Goal: Task Accomplishment & Management: Use online tool/utility

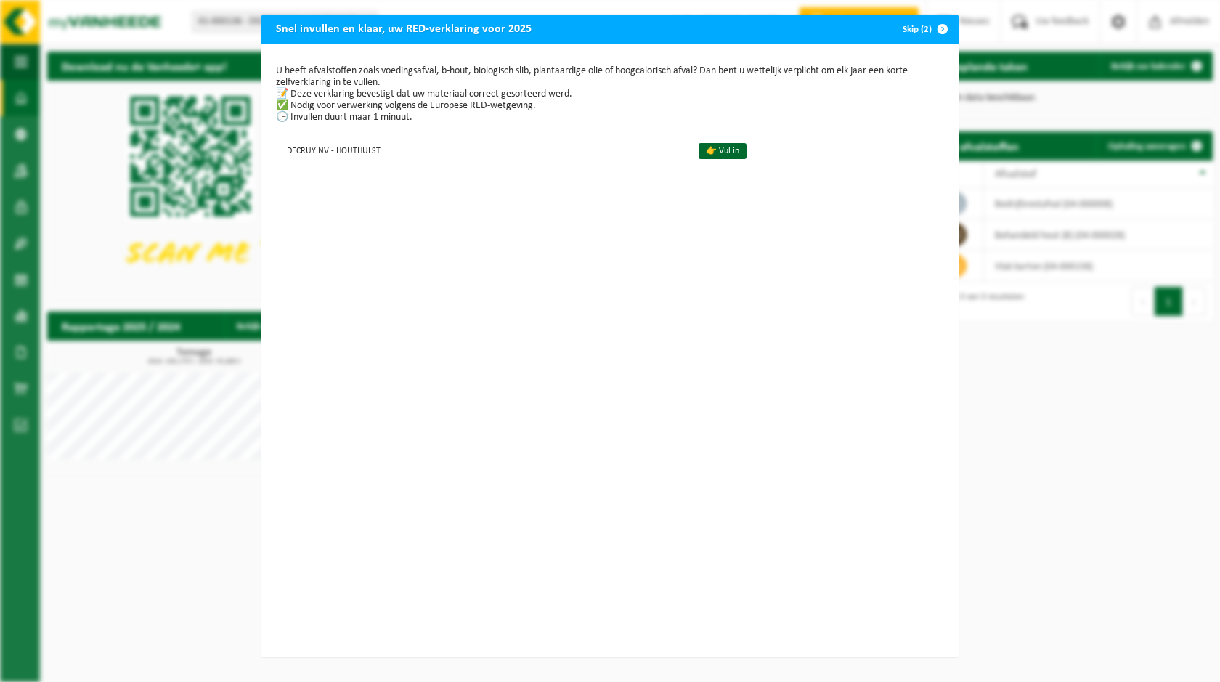
drag, startPoint x: 936, startPoint y: 30, endPoint x: 861, endPoint y: 84, distance: 93.1
click at [936, 29] on span "button" at bounding box center [942, 29] width 29 height 29
click at [935, 25] on span "button" at bounding box center [942, 29] width 29 height 29
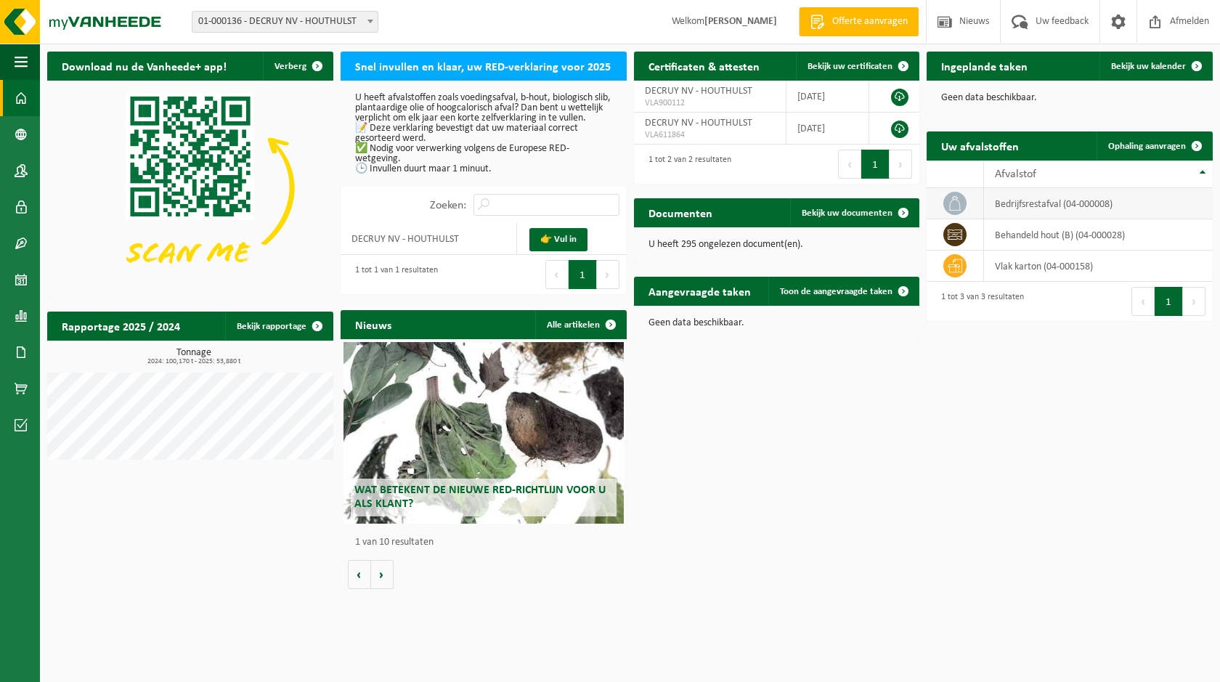
click at [946, 202] on span at bounding box center [954, 203] width 23 height 23
click at [1055, 199] on td "bedrijfsrestafval (04-000008)" at bounding box center [1098, 203] width 229 height 31
click at [942, 204] on td at bounding box center [955, 203] width 57 height 31
click at [947, 203] on span at bounding box center [954, 203] width 23 height 23
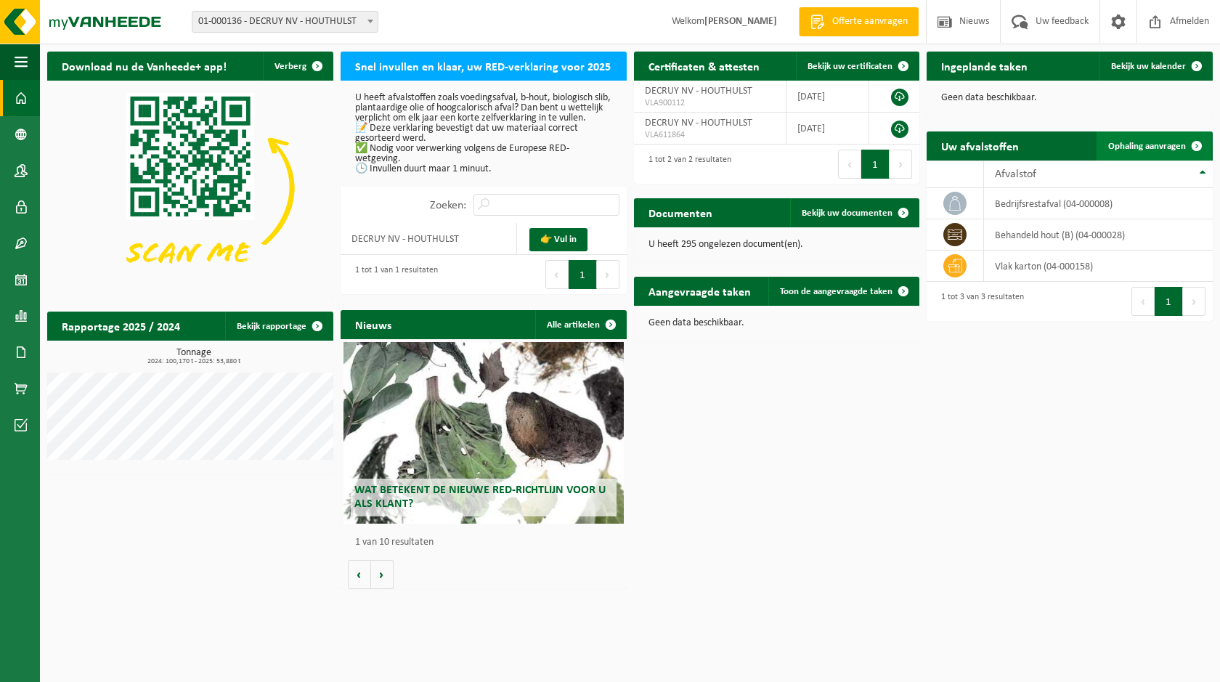
click at [1199, 142] on span at bounding box center [1196, 145] width 29 height 29
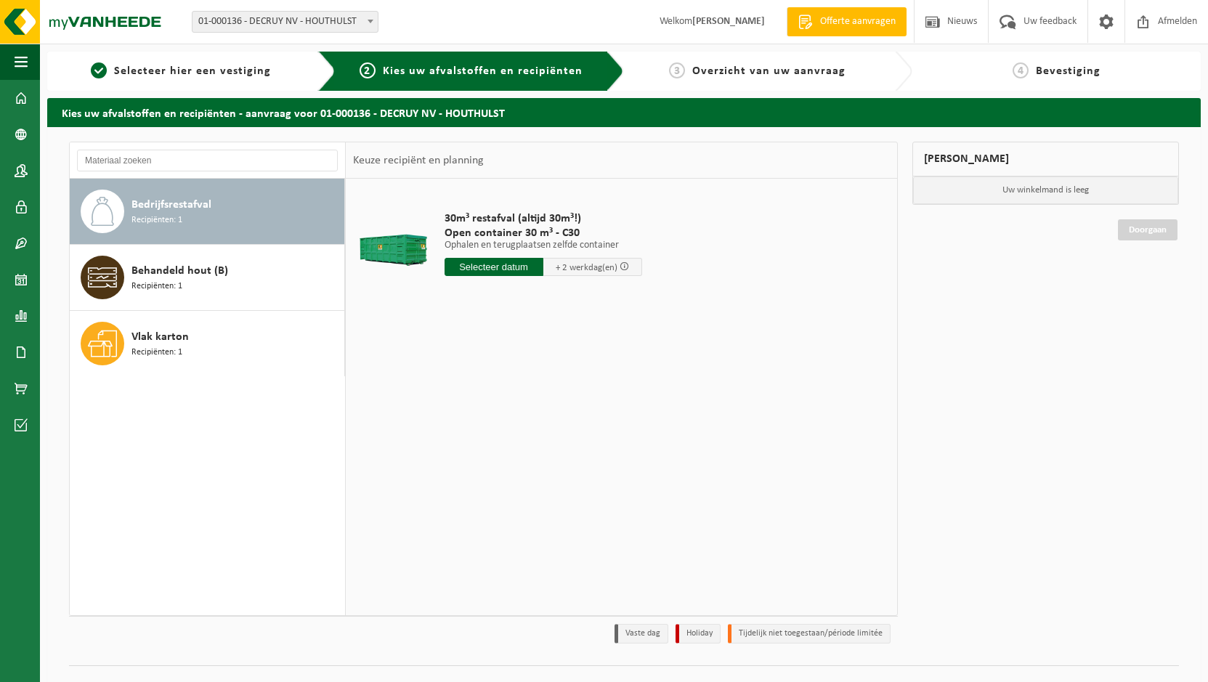
drag, startPoint x: 492, startPoint y: 269, endPoint x: 502, endPoint y: 271, distance: 10.4
click at [492, 268] on input "text" at bounding box center [493, 267] width 99 height 18
click at [452, 439] on div "25" at bounding box center [457, 442] width 25 height 23
type input "Van 2025-08-25"
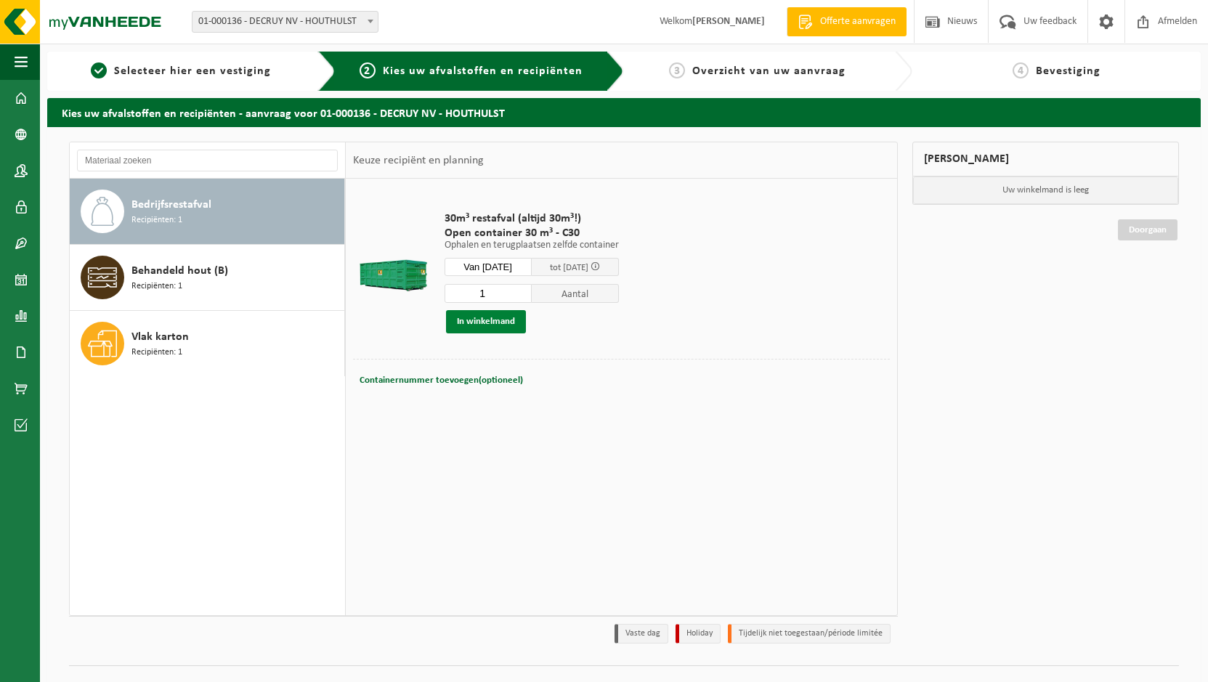
click at [492, 324] on button "In winkelmand" at bounding box center [486, 321] width 80 height 23
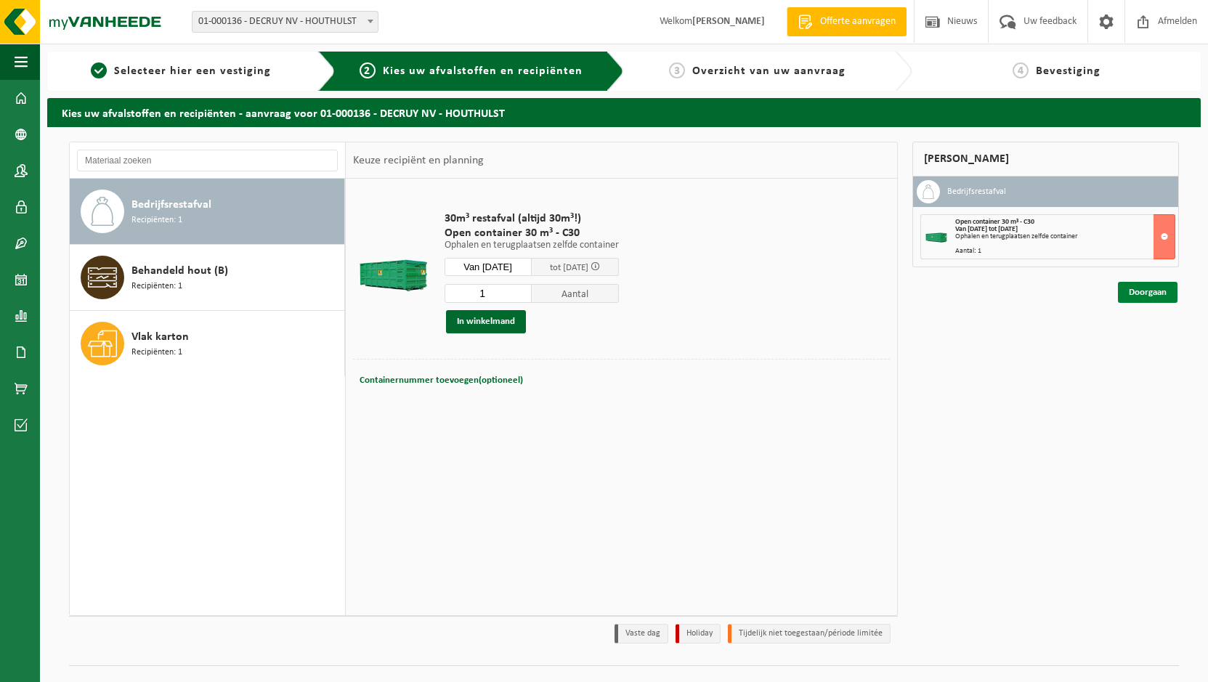
click at [1141, 292] on link "Doorgaan" at bounding box center [1148, 292] width 60 height 21
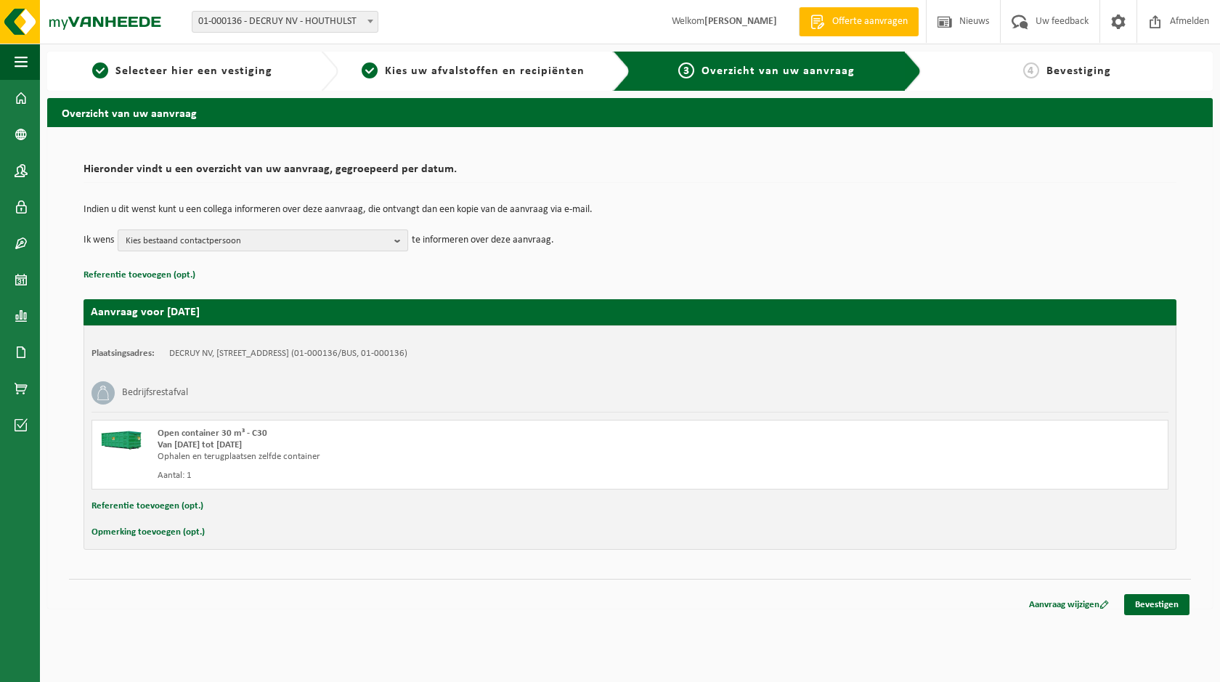
click at [312, 241] on span "Kies bestaand contactpersoon" at bounding box center [257, 241] width 263 height 22
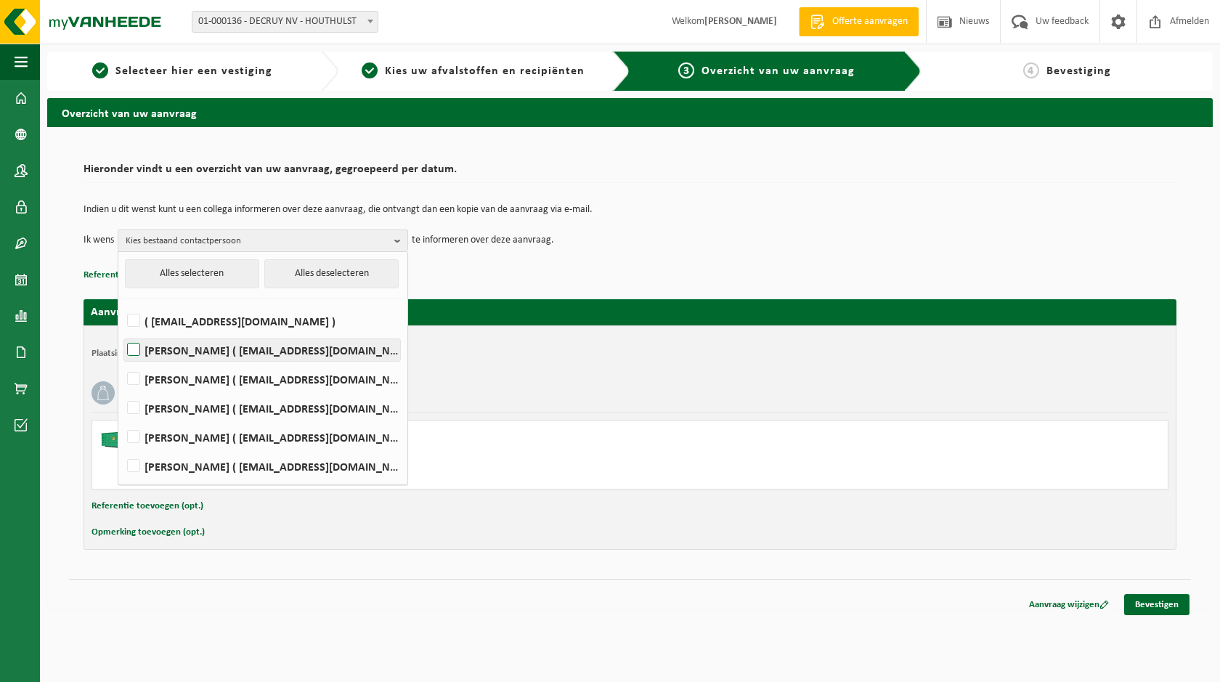
click at [222, 354] on label "Alexander Decruy ( alexanderdecruy@decruy.be )" at bounding box center [262, 350] width 276 height 22
click at [122, 332] on input "Alexander Decruy ( alexanderdecruy@decruy.be )" at bounding box center [121, 331] width 1 height 1
checkbox input "true"
click at [202, 378] on label "Andre Decruy ( andredecruy@decruy.be )" at bounding box center [262, 379] width 276 height 22
click at [122, 361] on input "Andre Decruy ( andredecruy@decruy.be )" at bounding box center [121, 360] width 1 height 1
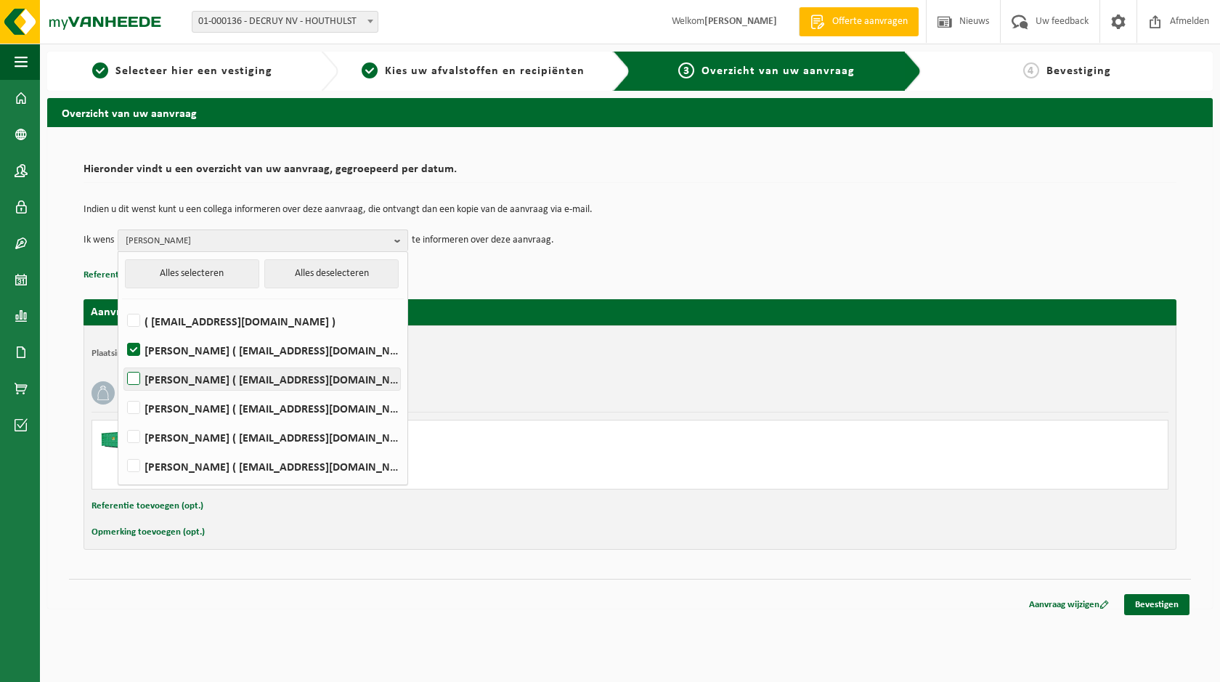
checkbox input "true"
click at [209, 419] on li "TINE MAESEN ( tinemaesen@decruy.be )" at bounding box center [263, 433] width 282 height 29
click at [146, 403] on label "Frederik Decruy ( frederikdecruy@decruy.be )" at bounding box center [262, 408] width 276 height 22
click at [122, 390] on input "Frederik Decruy ( frederikdecruy@decruy.be )" at bounding box center [121, 389] width 1 height 1
checkbox input "true"
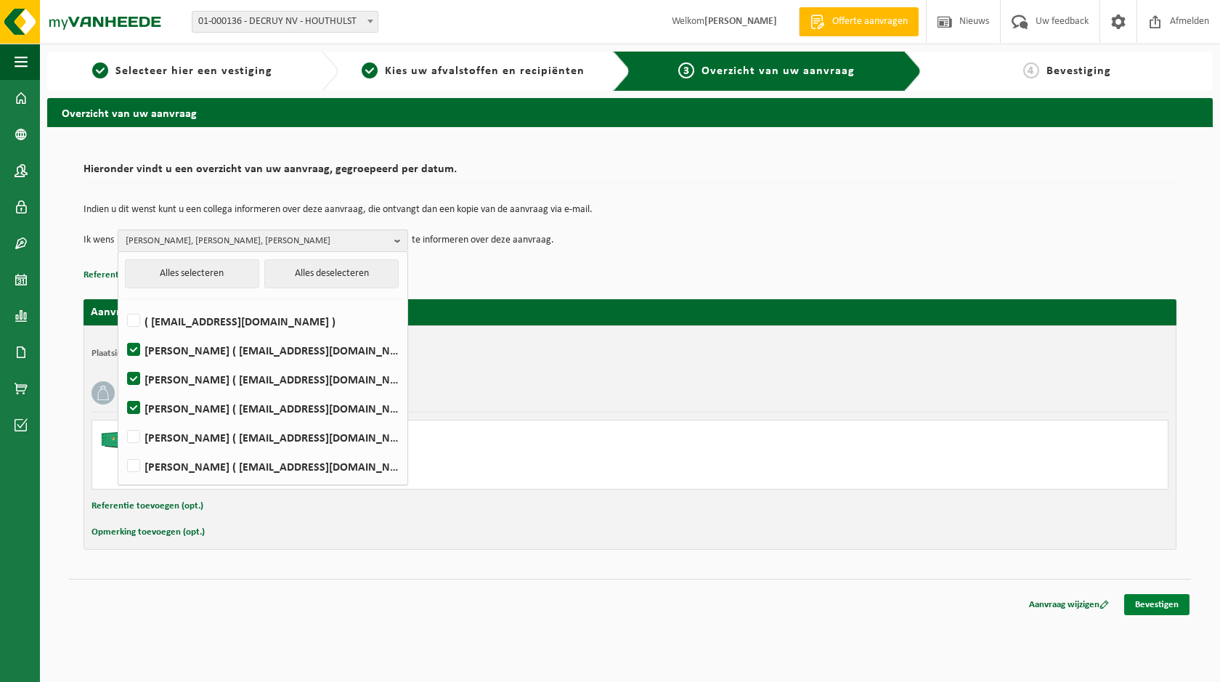
click at [1187, 596] on link "Bevestigen" at bounding box center [1156, 604] width 65 height 21
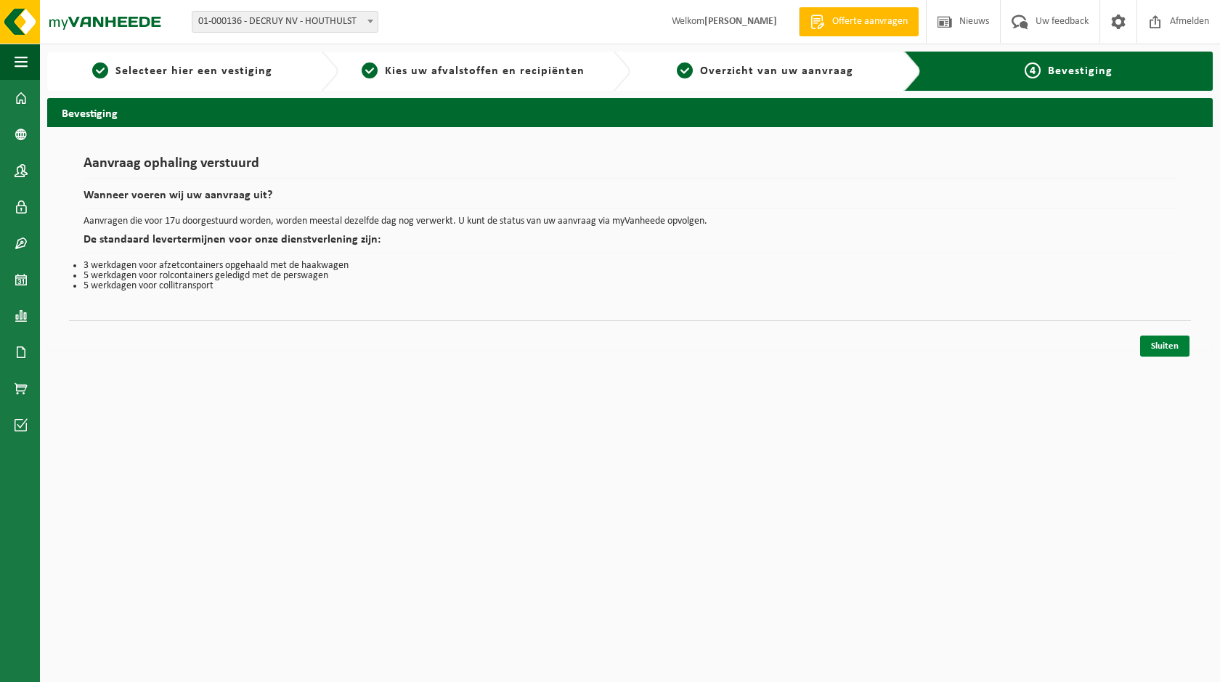
click at [1149, 352] on link "Sluiten" at bounding box center [1164, 346] width 49 height 21
